Goal: Register for event/course

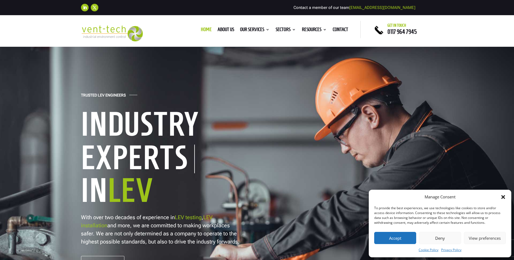
click at [502, 196] on icon "Close dialog" at bounding box center [503, 197] width 4 height 4
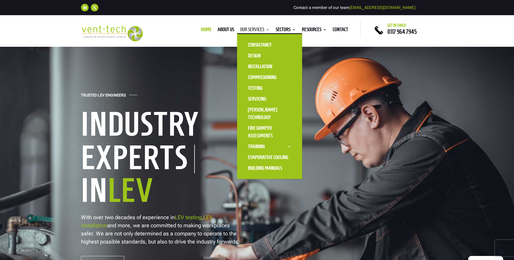
click at [251, 29] on link "Our Services" at bounding box center [255, 31] width 30 height 6
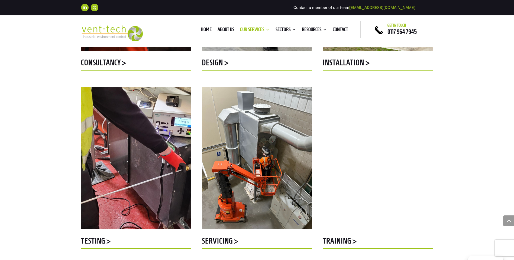
scroll to position [460, 0]
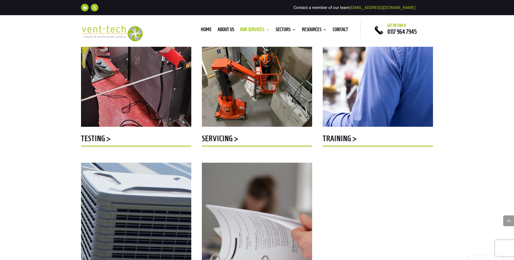
click at [335, 136] on h5 "Training >" at bounding box center [377, 140] width 110 height 11
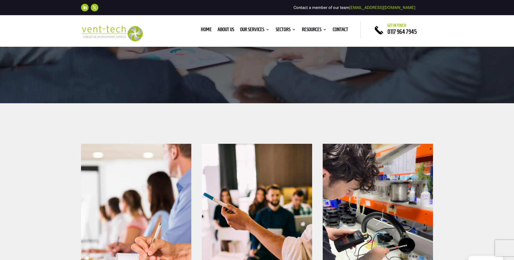
scroll to position [271, 0]
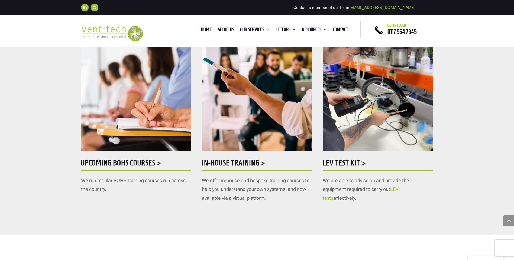
click at [225, 163] on h5 "In-house training >" at bounding box center [257, 164] width 110 height 11
click at [129, 161] on h5 "Upcoming BOHS courses >" at bounding box center [136, 164] width 110 height 11
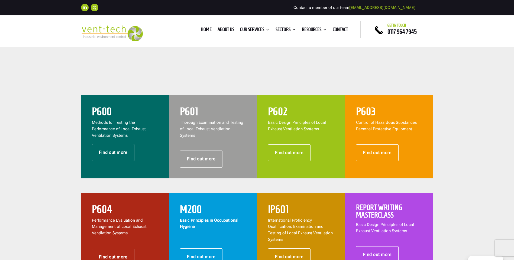
scroll to position [190, 0]
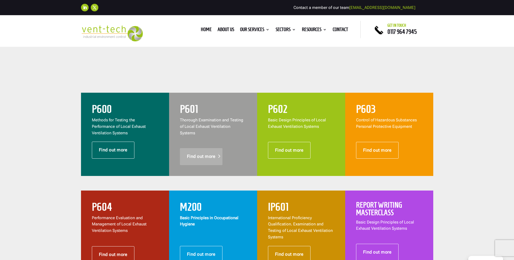
click at [212, 153] on link "Find out more" at bounding box center [201, 156] width 43 height 17
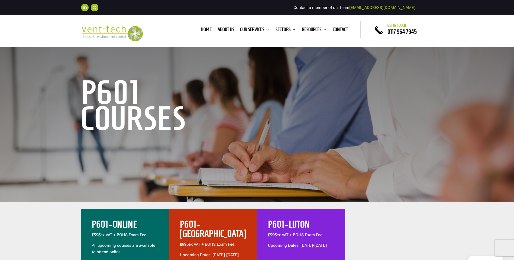
scroll to position [108, 0]
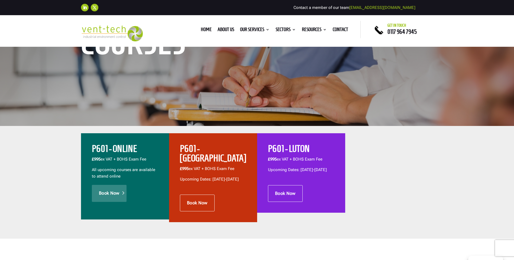
click at [107, 193] on link "Book Now" at bounding box center [109, 193] width 35 height 17
click at [286, 149] on h2 "P601 - LUTON" at bounding box center [301, 150] width 66 height 12
